Goal: Information Seeking & Learning: Learn about a topic

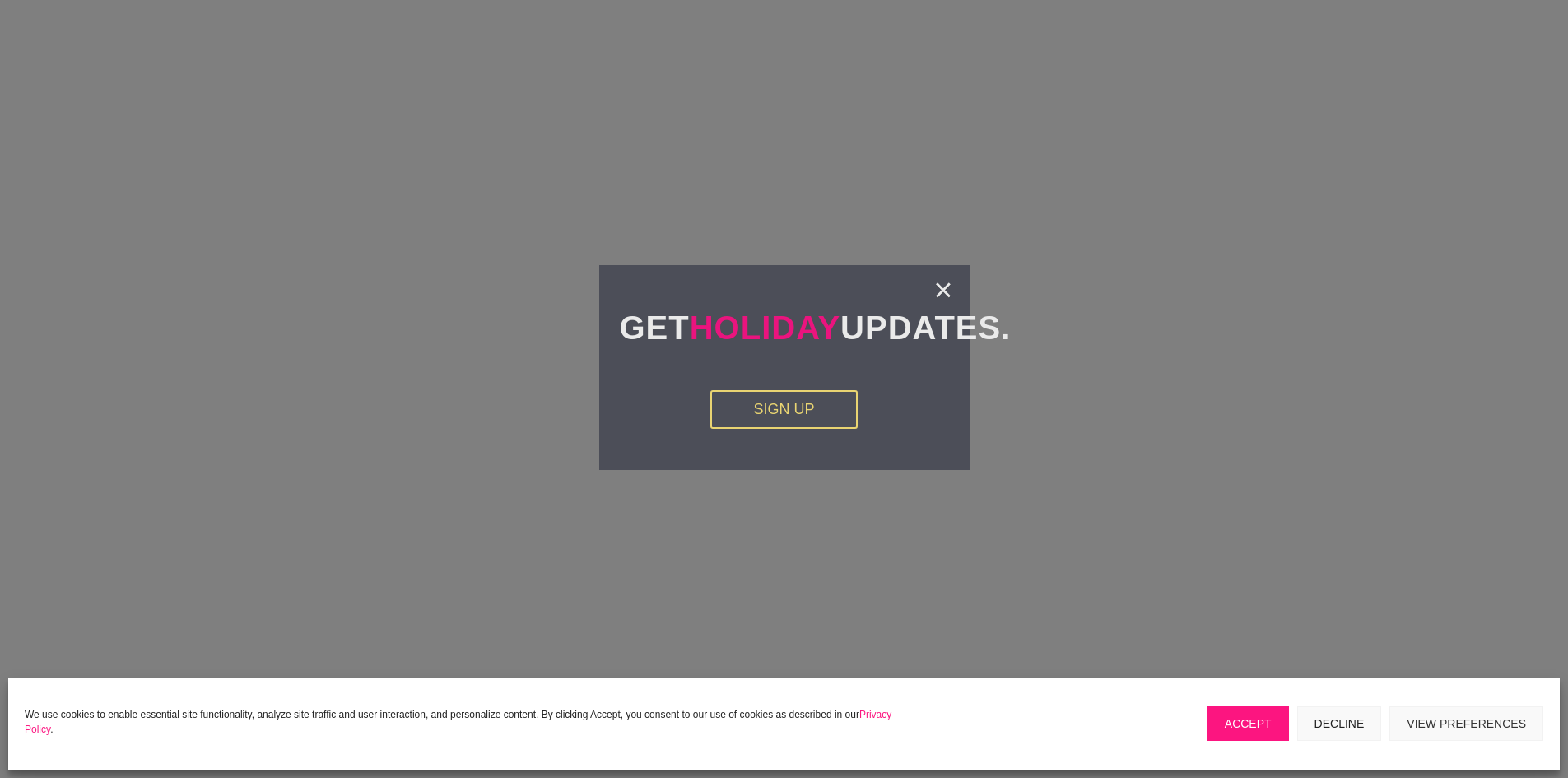
scroll to position [3868, 0]
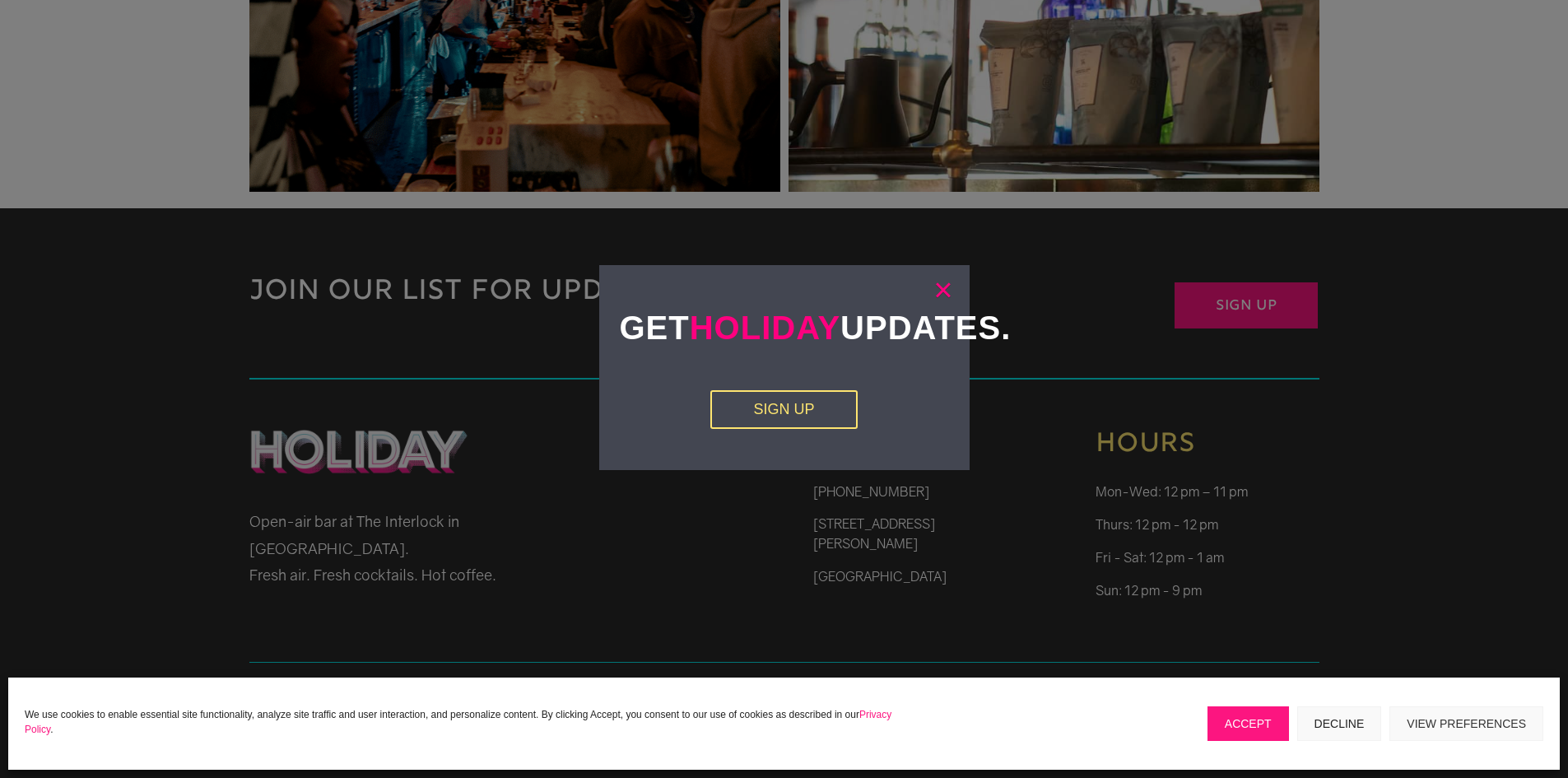
click at [938, 298] on link "×" at bounding box center [943, 290] width 19 height 17
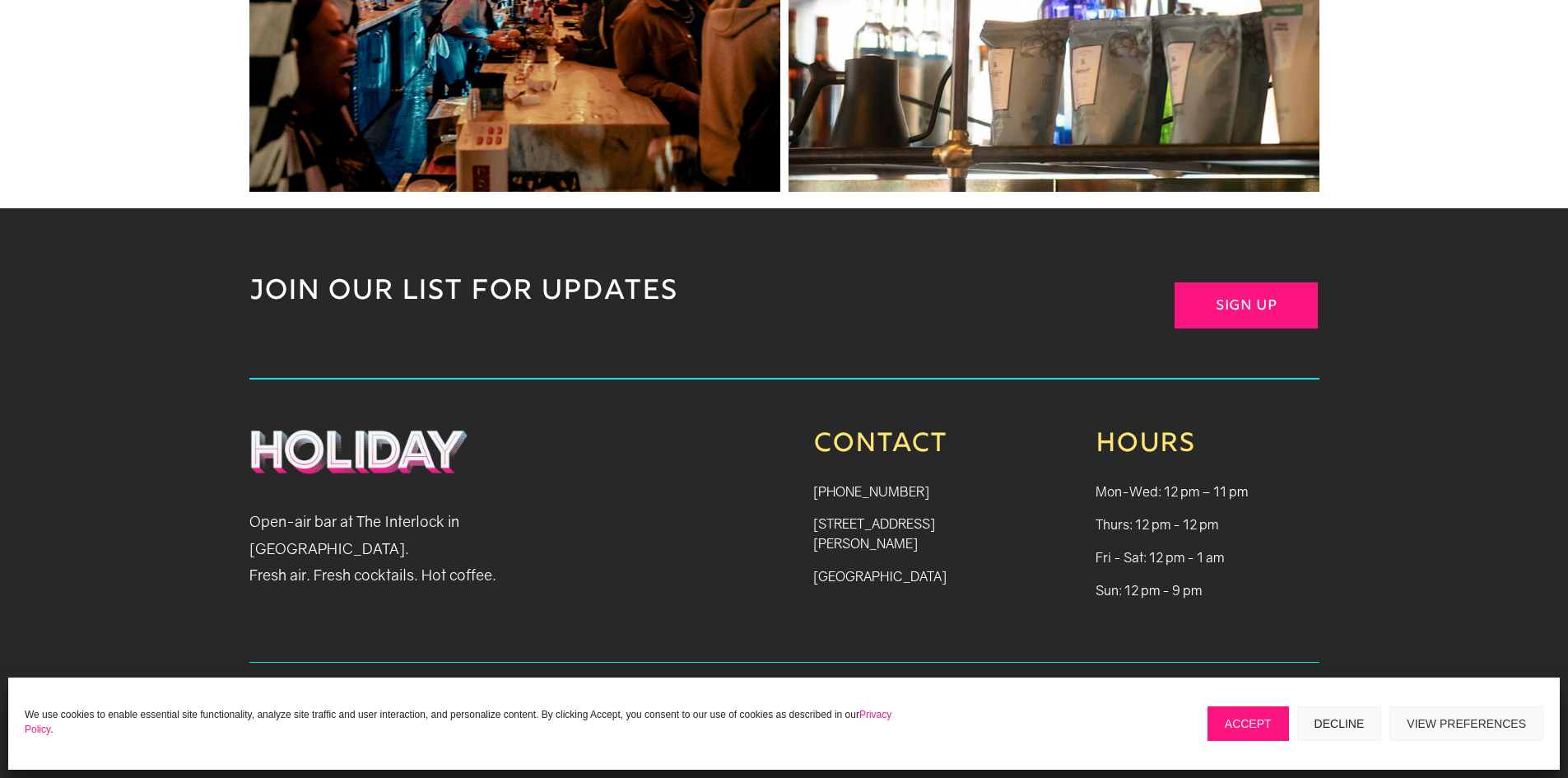
click at [1264, 722] on button "Accept" at bounding box center [1248, 724] width 82 height 35
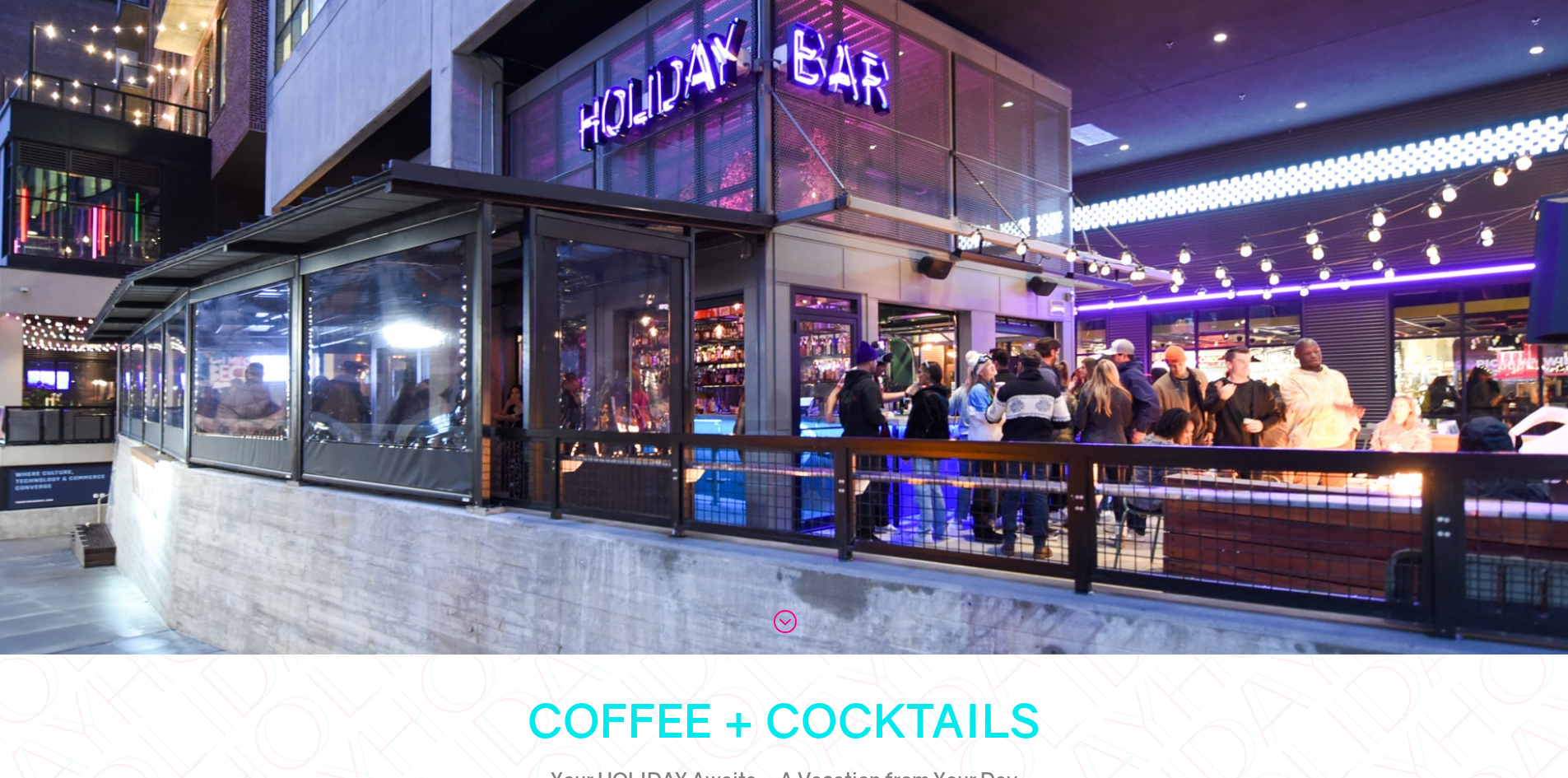
scroll to position [0, 0]
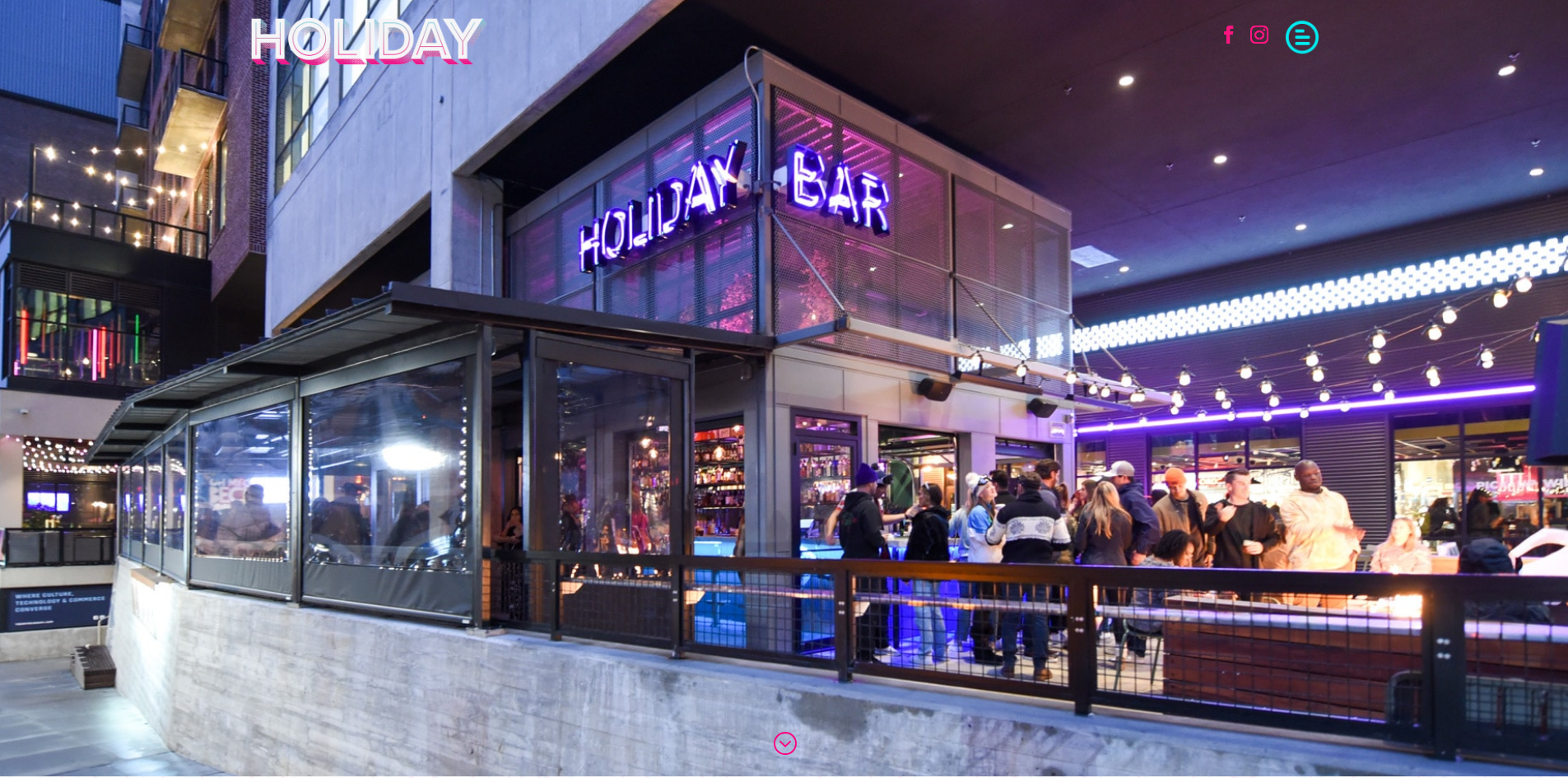
click at [1302, 18] on div "Home Menu Coffee Cocktails Environment Music Private Events Events Calendar Car…" at bounding box center [1302, 35] width 33 height 33
click at [1301, 28] on span at bounding box center [1302, 35] width 33 height 33
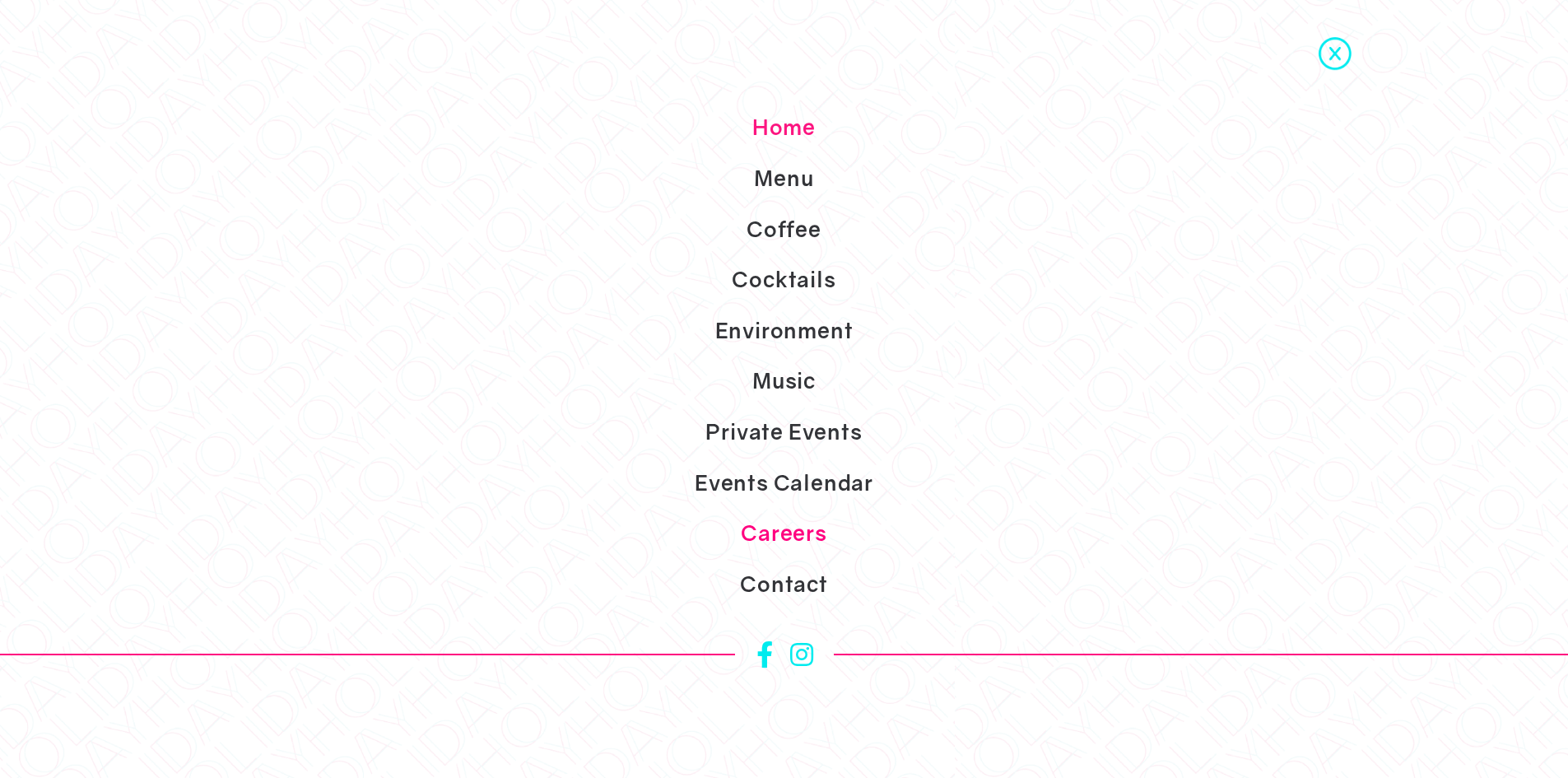
click at [784, 526] on link "Careers" at bounding box center [784, 534] width 1568 height 51
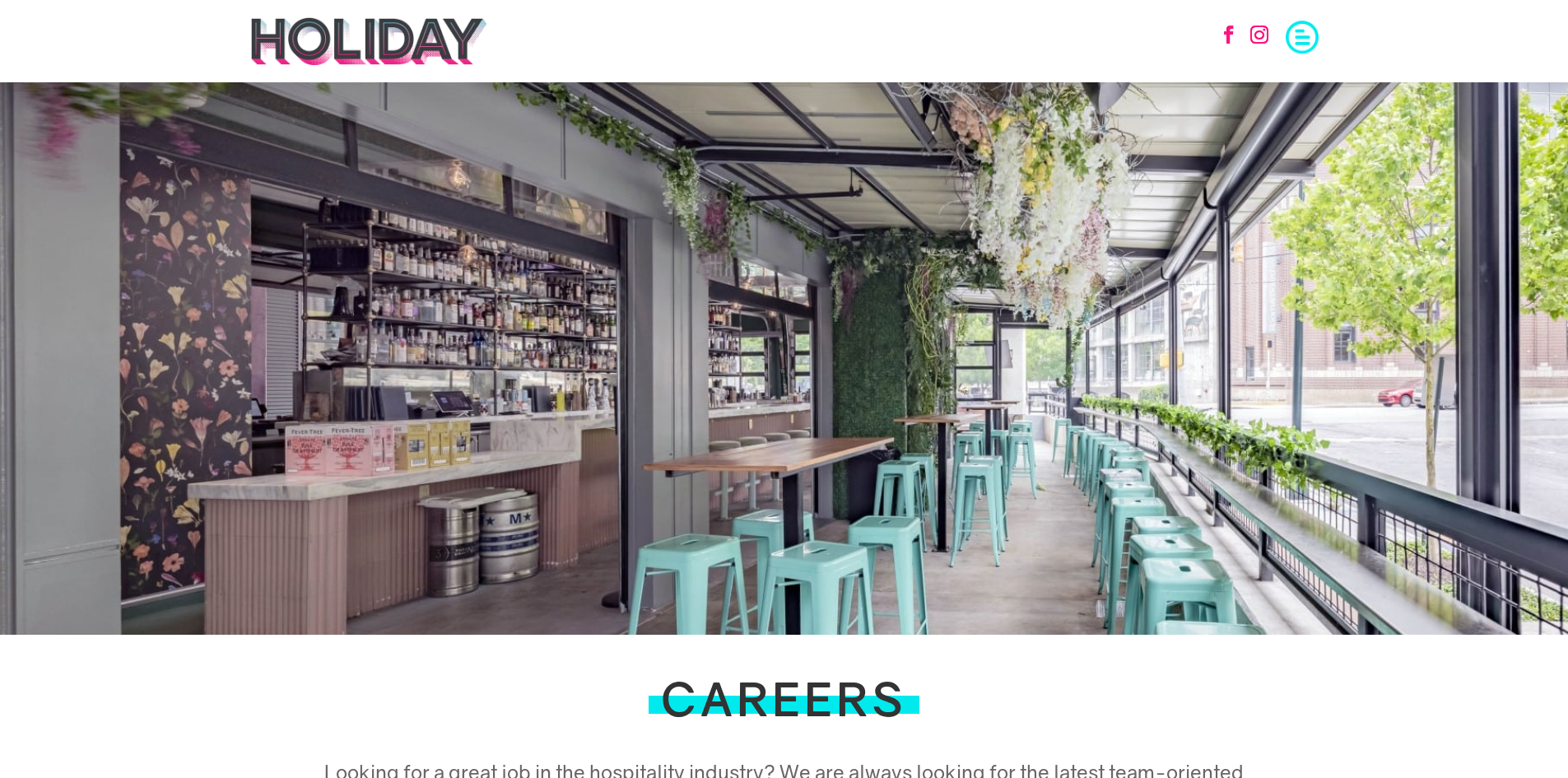
click at [1311, 29] on span at bounding box center [1302, 35] width 33 height 33
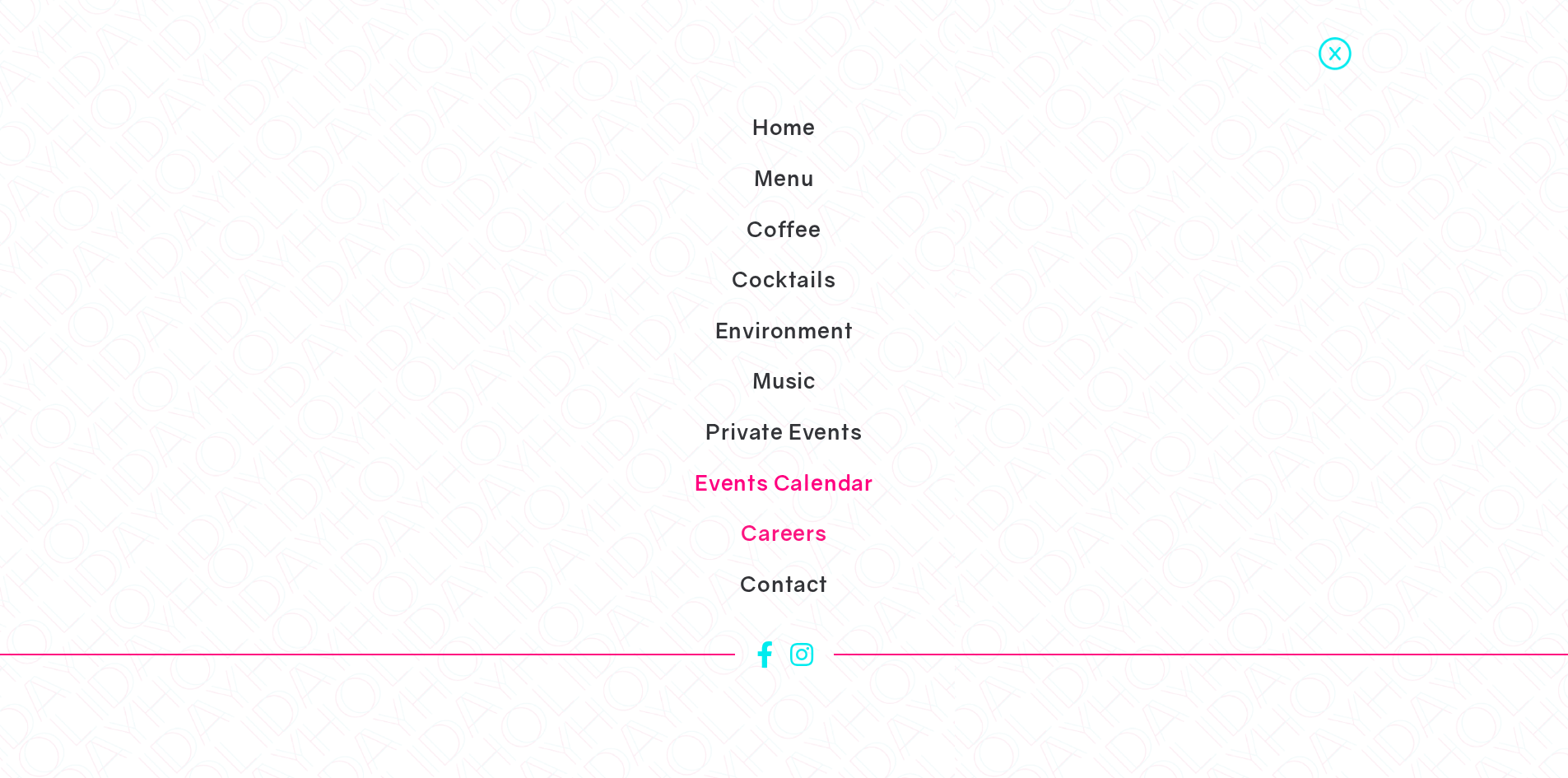
click at [792, 479] on link "Events Calendar" at bounding box center [784, 483] width 1568 height 51
